Goal: Task Accomplishment & Management: Manage account settings

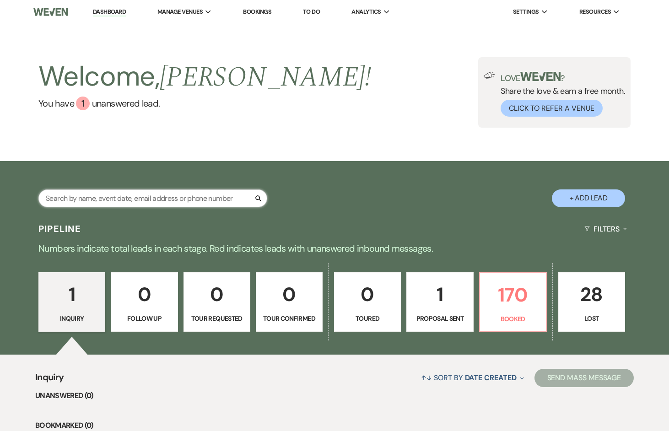
click at [145, 198] on input "text" at bounding box center [152, 198] width 229 height 18
type input "[PERSON_NAME]"
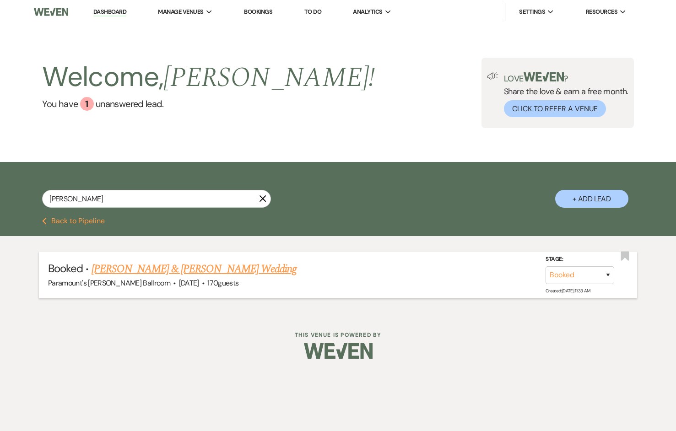
click at [134, 268] on link "[PERSON_NAME] & [PERSON_NAME] Wedding" at bounding box center [193, 269] width 205 height 16
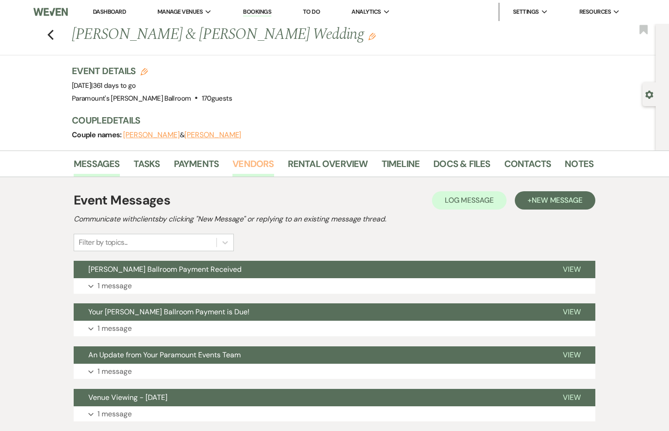
click at [270, 161] on link "Vendors" at bounding box center [252, 166] width 41 height 20
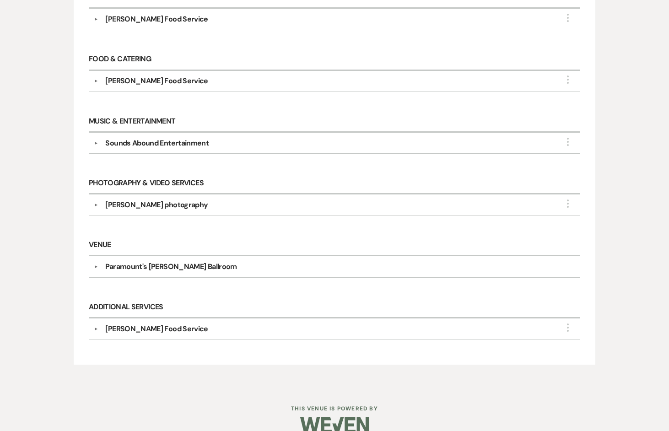
scroll to position [336, 0]
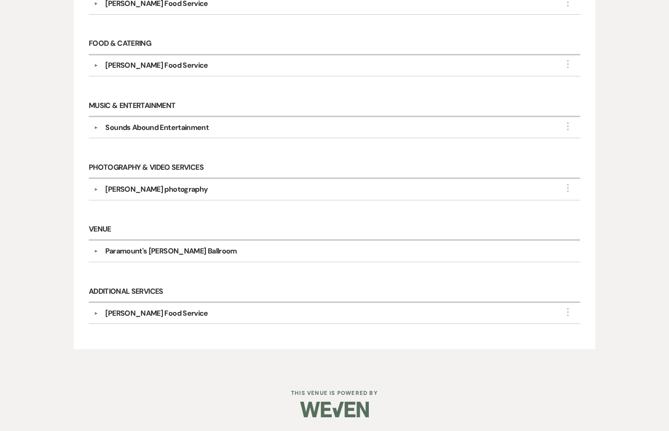
click at [159, 191] on div "[PERSON_NAME] photography" at bounding box center [156, 189] width 102 height 11
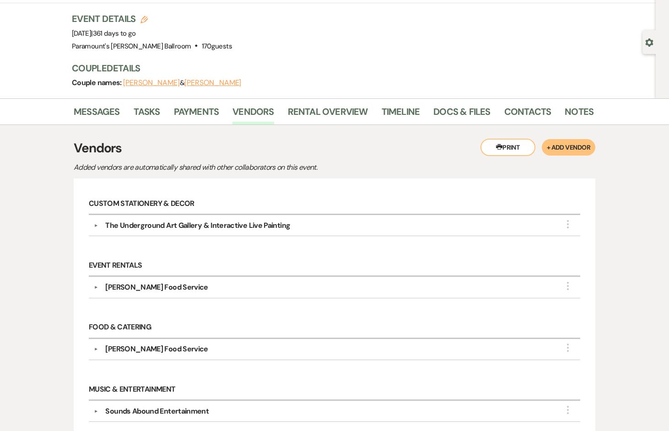
scroll to position [0, 0]
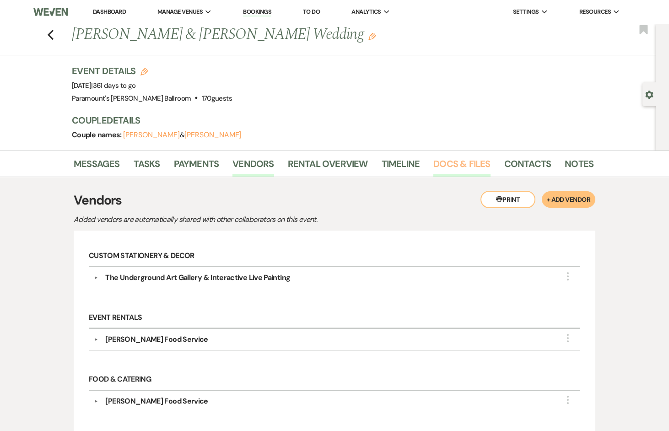
click at [444, 167] on link "Docs & Files" at bounding box center [461, 166] width 57 height 20
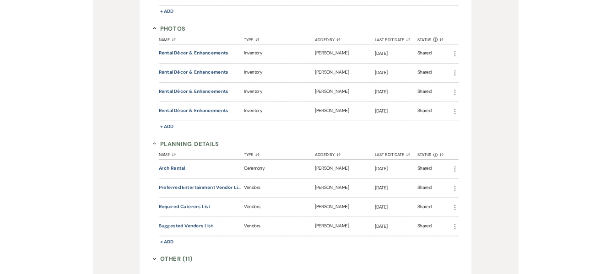
scroll to position [574, 0]
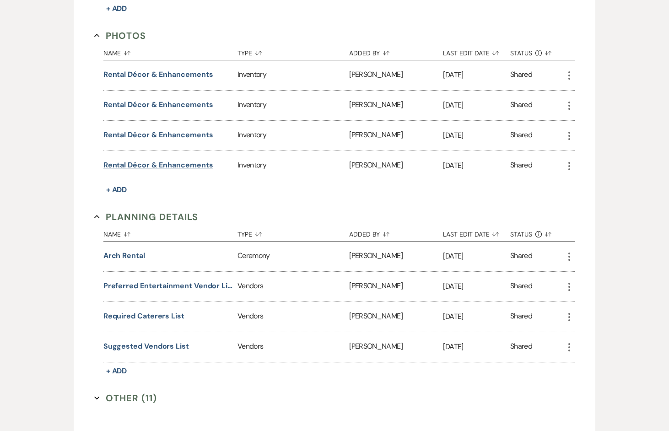
click at [131, 160] on button "Rental Décor & Enhancements" at bounding box center [158, 165] width 110 height 11
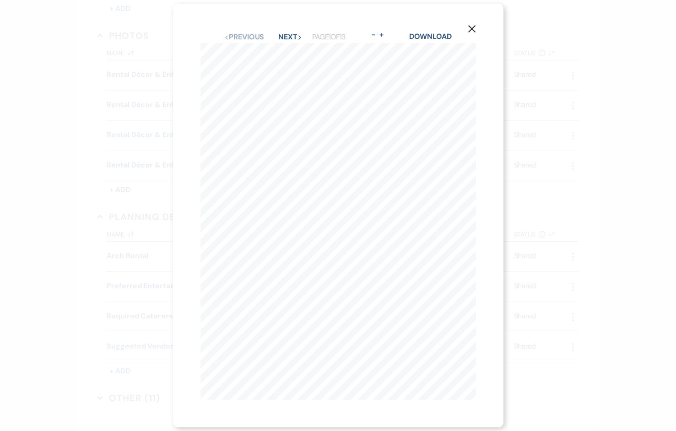
click at [283, 33] on button "Next Next" at bounding box center [290, 36] width 24 height 7
click at [474, 25] on icon "X" at bounding box center [471, 29] width 8 height 8
